Goal: Use online tool/utility: Utilize a website feature to perform a specific function

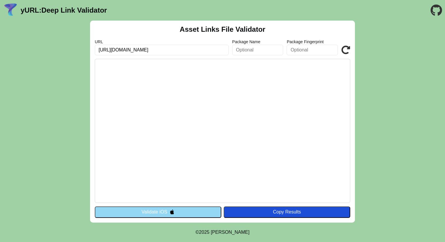
type input "[URL][DOMAIN_NAME]"
click at [245, 47] on input "text" at bounding box center [257, 50] width 51 height 11
type input "[DOMAIN_NAME]"
drag, startPoint x: 192, startPoint y: 212, endPoint x: 233, endPoint y: 121, distance: 100.2
click at [233, 121] on div "Asset Links File Validator URL https://jellyride.app/ Package Name com.jellyrid…" at bounding box center [222, 122] width 265 height 202
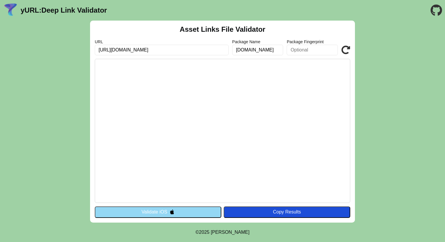
click at [183, 219] on div "Asset Links File Validator URL https://jellyride.app/ Package Name com.jellyrid…" at bounding box center [222, 122] width 265 height 202
click at [185, 214] on button "Validate iOS" at bounding box center [158, 212] width 127 height 11
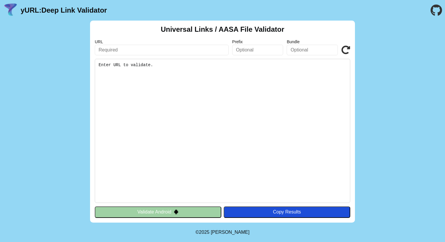
click at [162, 53] on input "text" at bounding box center [162, 50] width 134 height 11
type input "[URL][DOMAIN_NAME]"
click at [153, 66] on pre "Enter URL to validate." at bounding box center [222, 131] width 255 height 144
click at [152, 212] on button "Validate Android" at bounding box center [158, 212] width 127 height 11
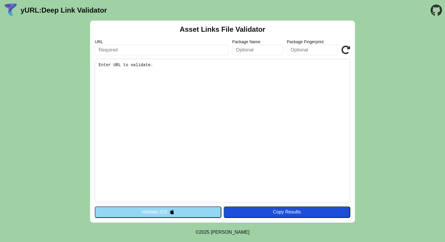
click at [127, 49] on input "text" at bounding box center [162, 50] width 134 height 11
type input "[URL][DOMAIN_NAME]"
click at [166, 73] on pre "Enter URL to validate." at bounding box center [222, 131] width 255 height 144
click at [262, 47] on input "text" at bounding box center [257, 50] width 51 height 11
type input "[DOMAIN_NAME]"
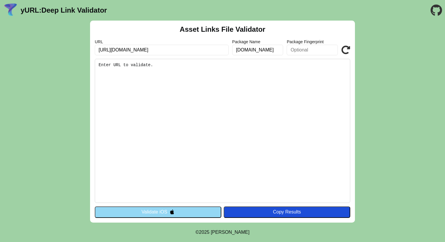
click at [246, 72] on pre "Enter URL to validate." at bounding box center [222, 131] width 255 height 144
click at [217, 112] on pre "Enter URL to validate." at bounding box center [222, 131] width 255 height 144
click at [188, 214] on button "Validate iOS" at bounding box center [158, 212] width 127 height 11
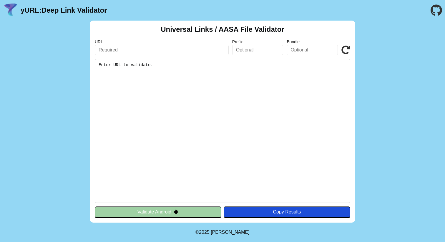
click at [171, 117] on pre "Enter URL to validate." at bounding box center [222, 131] width 255 height 144
click at [153, 61] on pre "Enter URL to validate." at bounding box center [222, 131] width 255 height 144
click at [156, 52] on input "text" at bounding box center [162, 50] width 134 height 11
type input "[URL][DOMAIN_NAME]"
click at [238, 48] on input "text" at bounding box center [257, 50] width 51 height 11
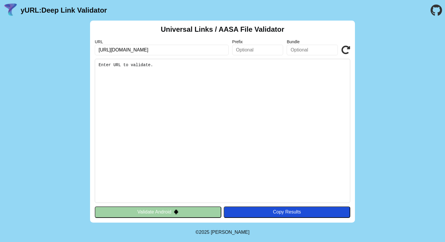
type input "[DOMAIN_NAME]"
click at [205, 61] on pre "Enter URL to validate." at bounding box center [222, 131] width 255 height 144
click at [165, 65] on pre "Enter URL to validate." at bounding box center [222, 131] width 255 height 144
click at [134, 66] on pre "Enter URL to validate." at bounding box center [222, 131] width 255 height 144
click at [128, 64] on pre "Enter URL to validate." at bounding box center [222, 131] width 255 height 144
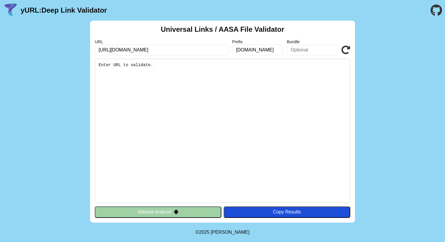
click at [145, 69] on pre "Enter URL to validate." at bounding box center [222, 131] width 255 height 144
click at [154, 59] on pre "Enter URL to validate." at bounding box center [222, 131] width 255 height 144
click at [351, 49] on div "Universal Links / AASA File Validator URL https://jellyride.app/ Prefix com.jel…" at bounding box center [222, 122] width 265 height 202
click at [347, 49] on icon at bounding box center [345, 50] width 9 height 9
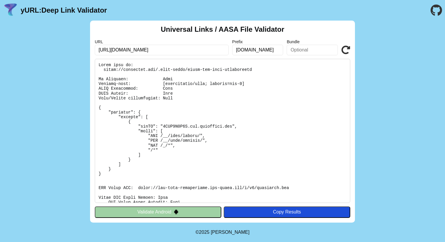
click at [190, 213] on button "Validate Android" at bounding box center [158, 212] width 127 height 11
